Goal: Task Accomplishment & Management: Manage account settings

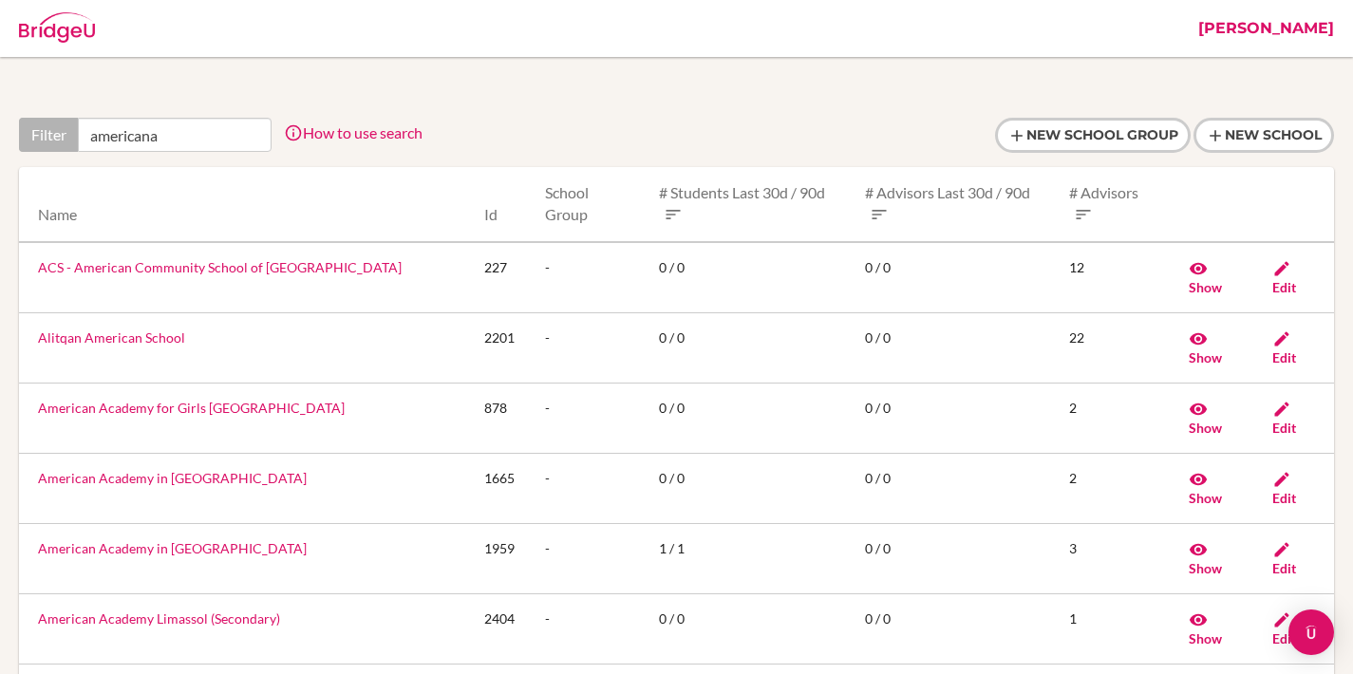
type input "americana"
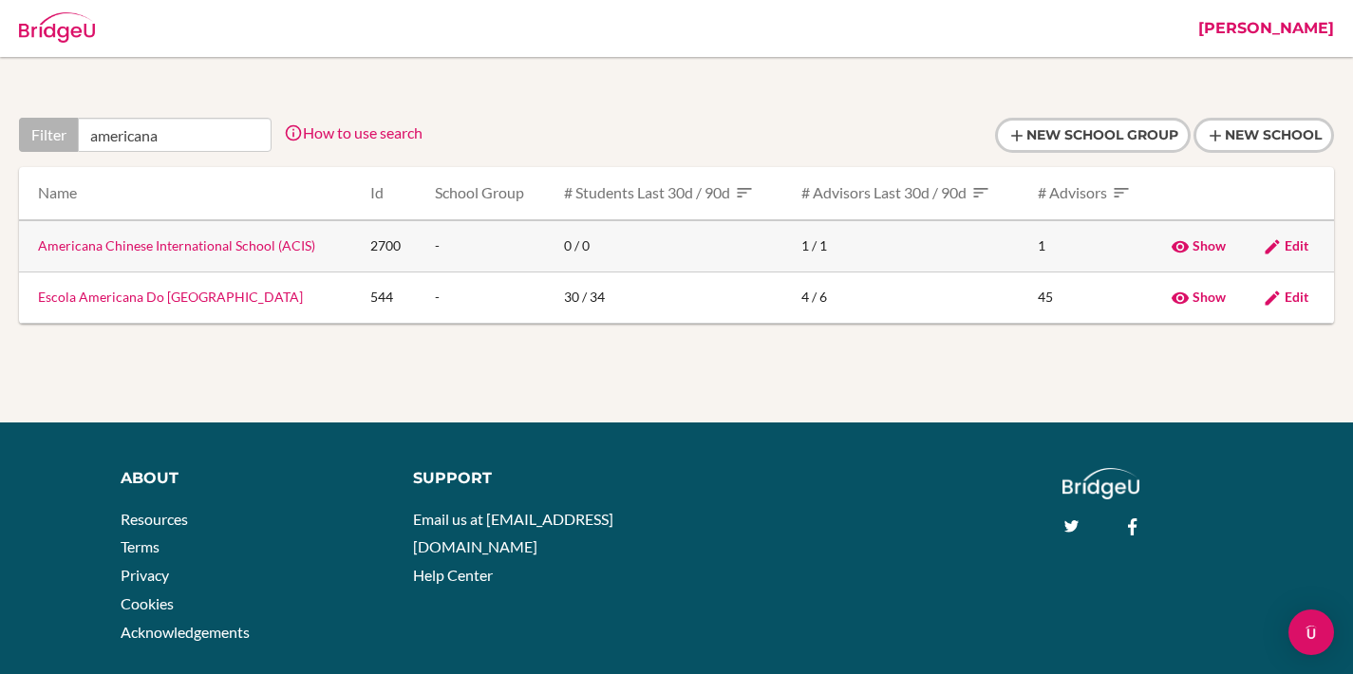
click at [240, 242] on link "Americana Chinese International School (ACIS)" at bounding box center [176, 245] width 277 height 16
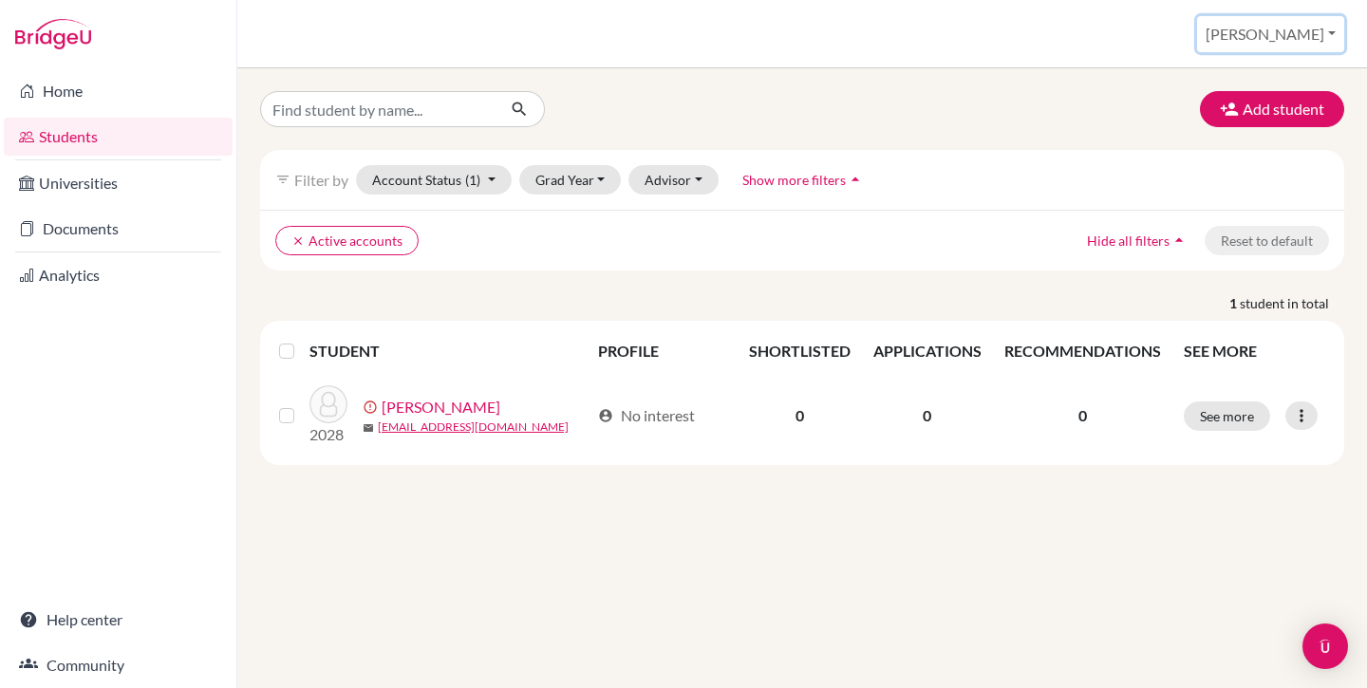
click at [1282, 40] on button "[PERSON_NAME]" at bounding box center [1270, 34] width 147 height 36
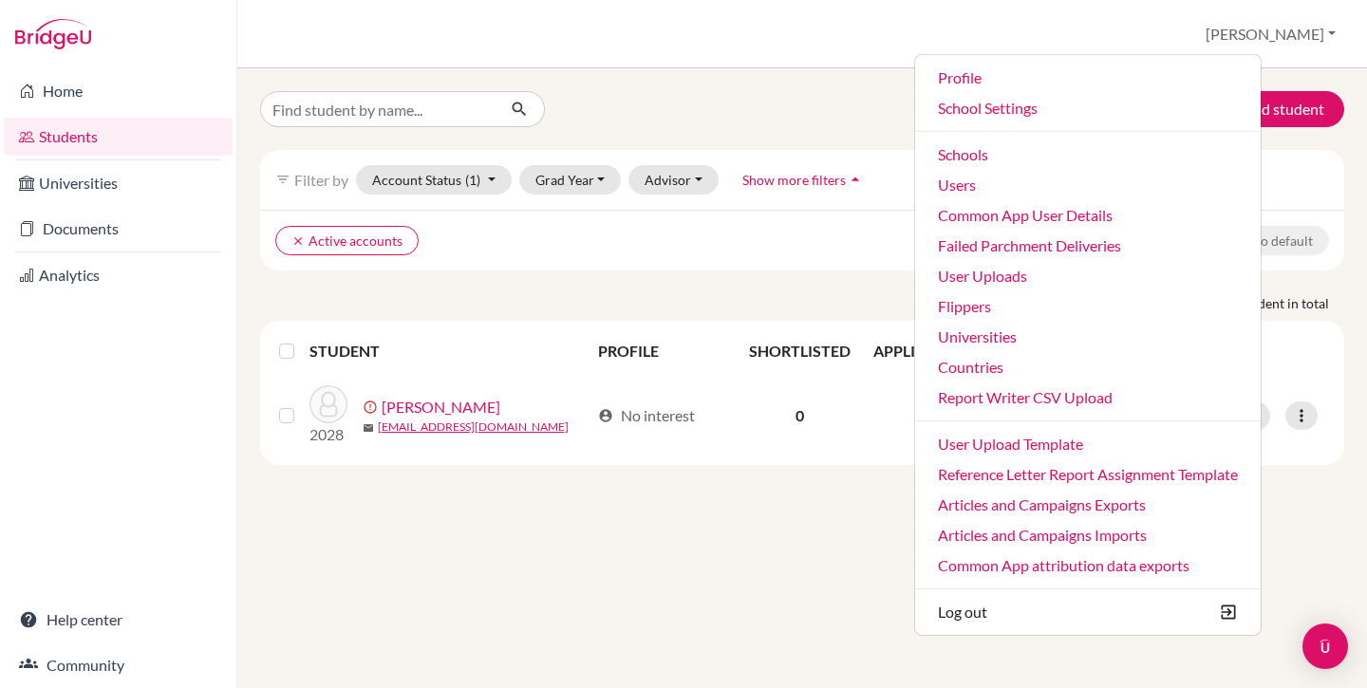
click at [1170, 123] on ul "Profile School Settings Admin Schools Users Common App User Details Failed Parc…" at bounding box center [1087, 345] width 347 height 582
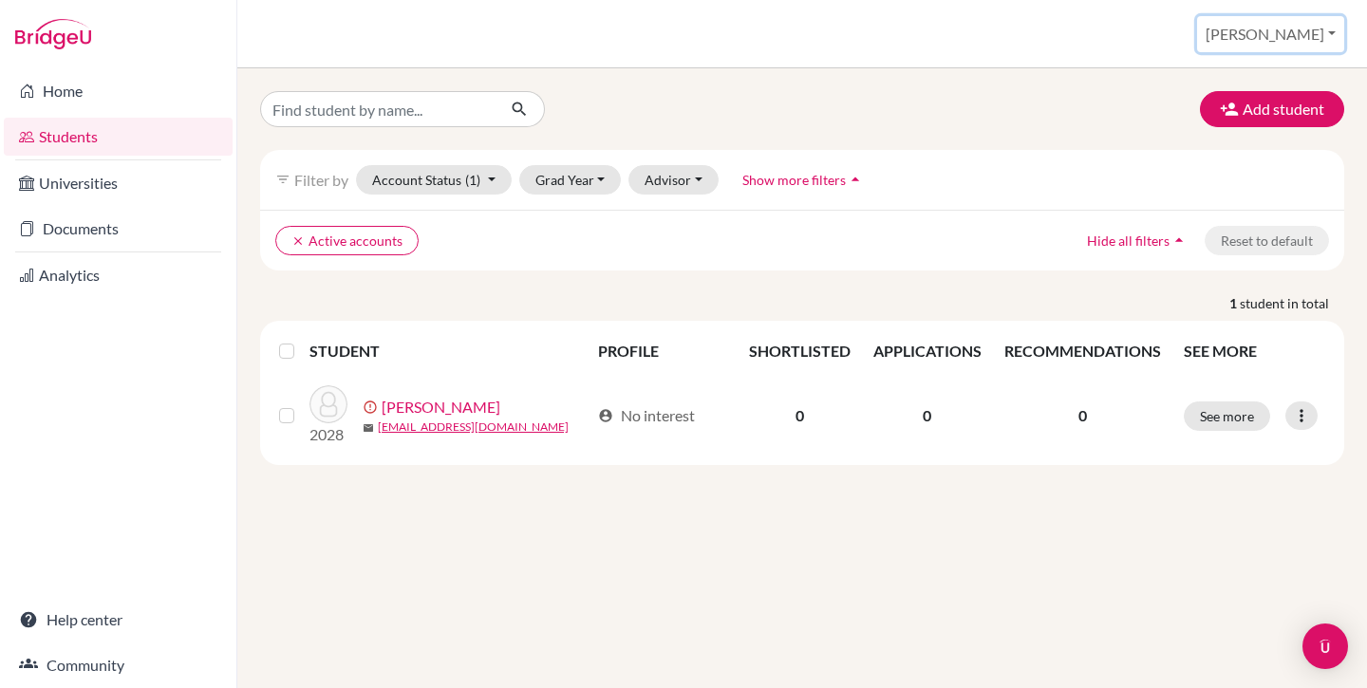
click at [1306, 30] on button "[PERSON_NAME]" at bounding box center [1270, 34] width 147 height 36
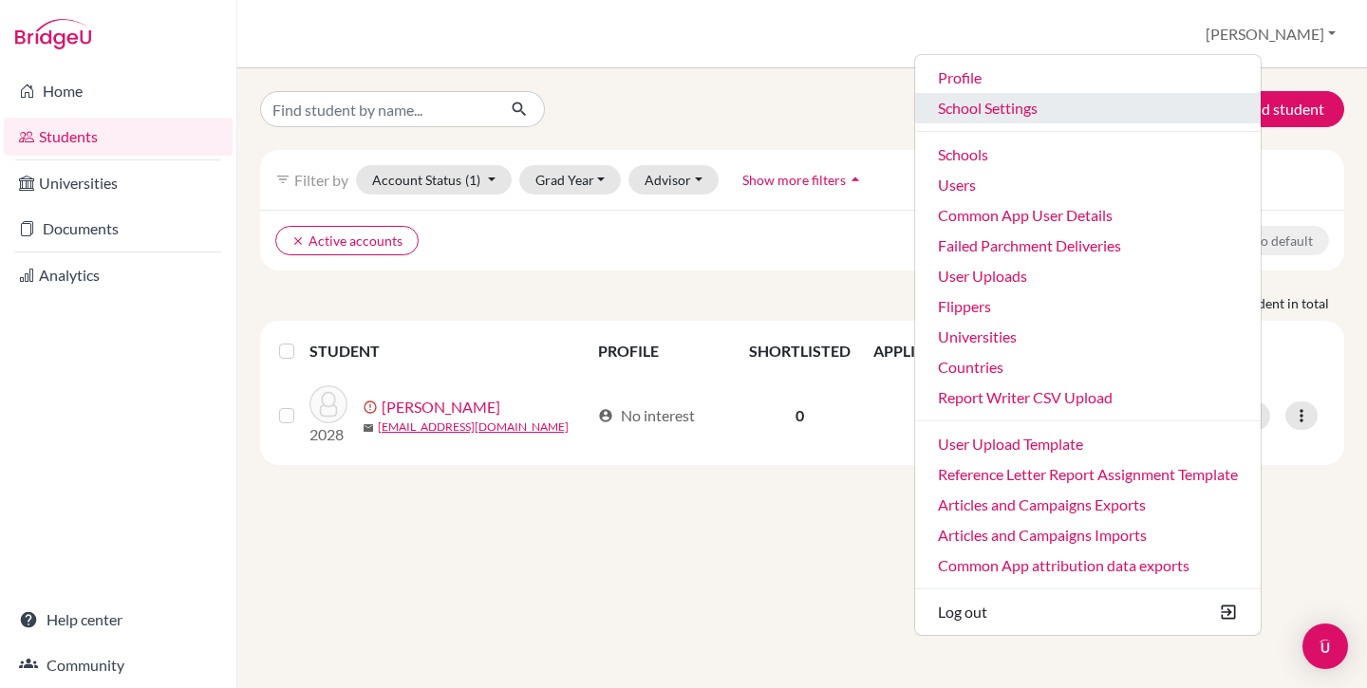
click at [1118, 112] on link "School Settings" at bounding box center [1088, 108] width 346 height 30
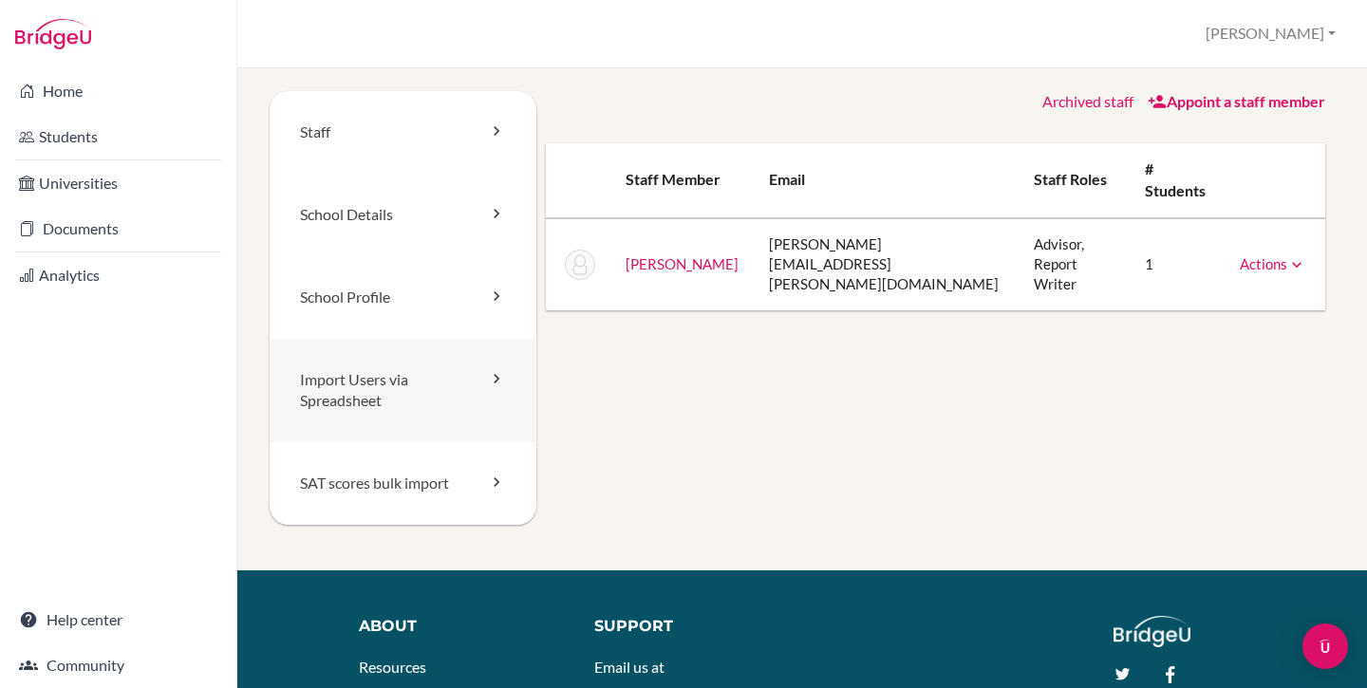
click at [461, 379] on link "Import Users via Spreadsheet" at bounding box center [403, 391] width 267 height 104
